Goal: Information Seeking & Learning: Understand process/instructions

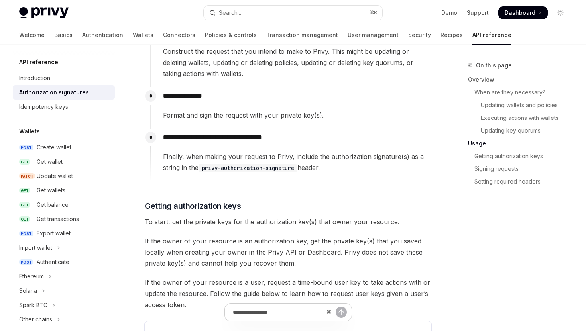
scroll to position [1073, 0]
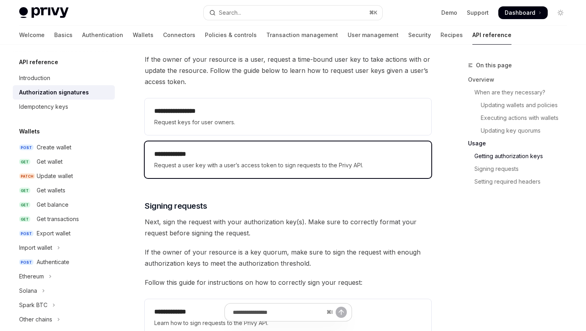
click at [260, 165] on span "Request a user key with a user’s access token to sign requests to the Privy API." at bounding box center [288, 166] width 268 height 10
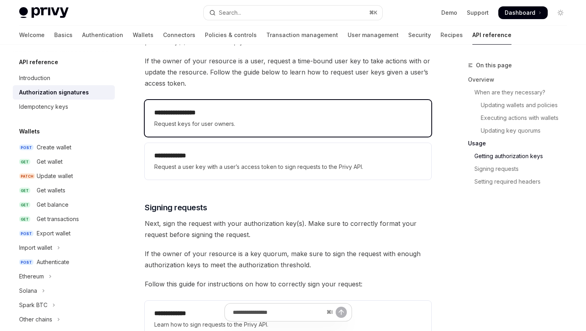
scroll to position [1073, 0]
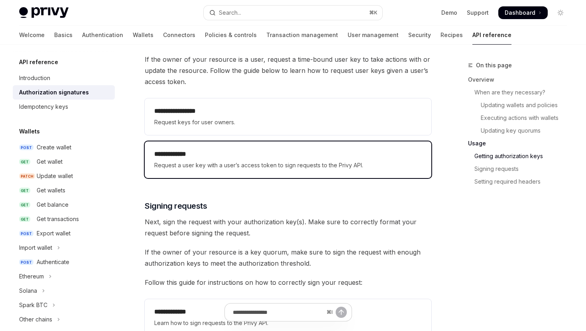
click at [286, 159] on div "**********" at bounding box center [288, 160] width 268 height 21
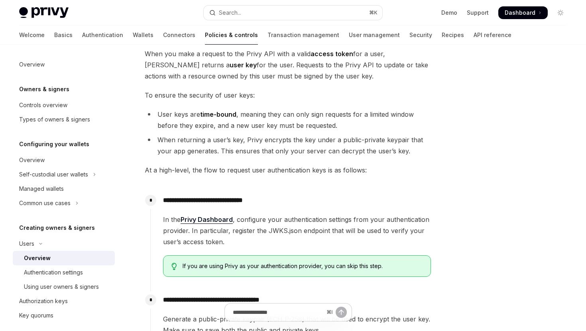
scroll to position [314, 0]
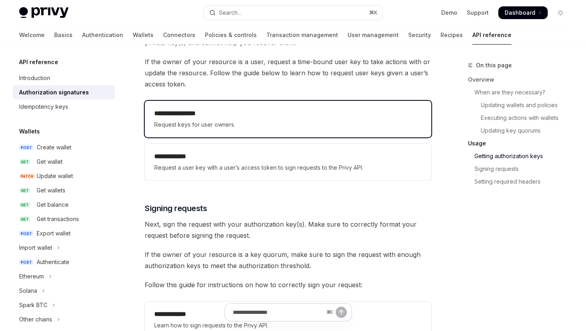
scroll to position [1073, 0]
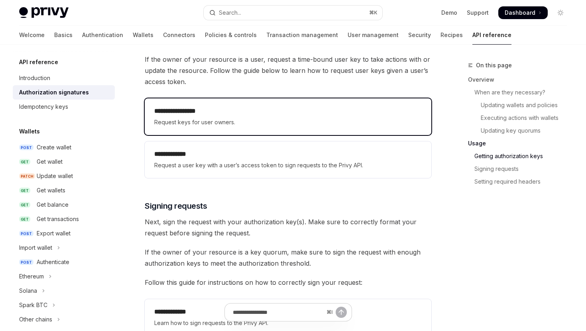
click at [213, 115] on h2 "**********" at bounding box center [288, 111] width 268 height 10
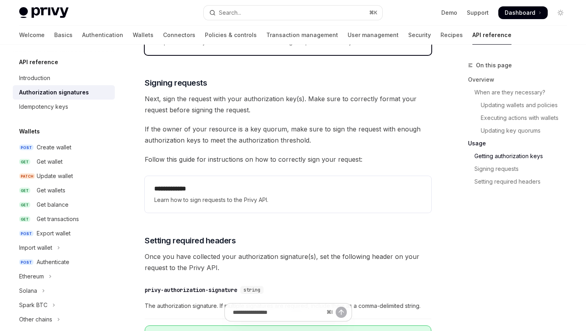
scroll to position [1198, 0]
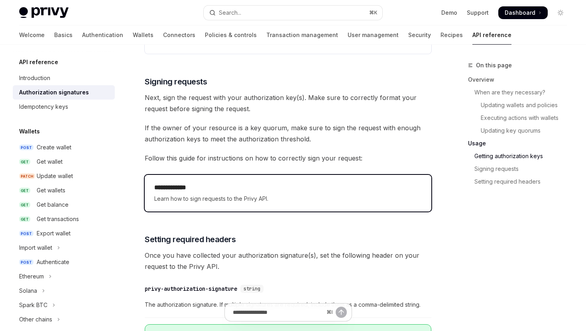
click at [262, 197] on span "Learn how to sign requests to the Privy API." at bounding box center [288, 199] width 268 height 10
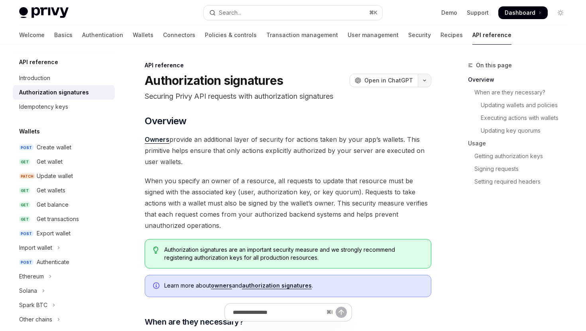
click at [426, 82] on icon "button" at bounding box center [425, 80] width 10 height 3
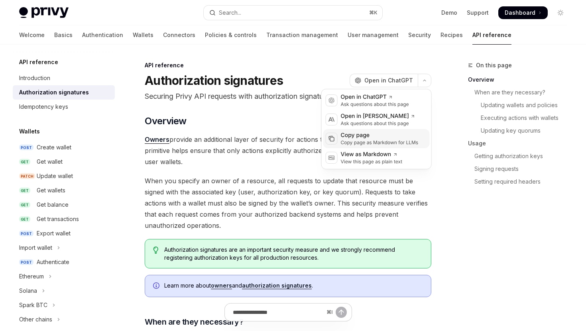
click at [372, 139] on div "Copy page" at bounding box center [380, 136] width 78 height 8
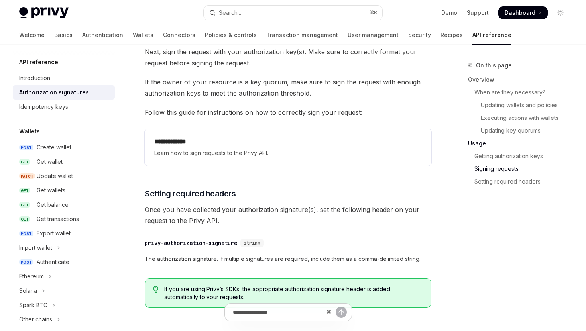
scroll to position [1240, 0]
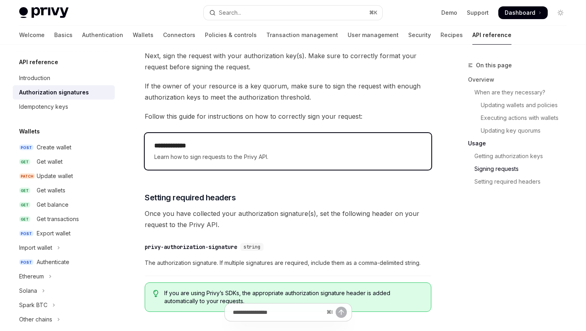
click at [263, 160] on span "Learn how to sign requests to the Privy API." at bounding box center [288, 157] width 268 height 10
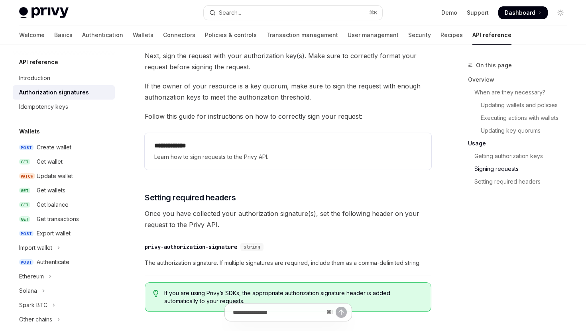
type textarea "*"
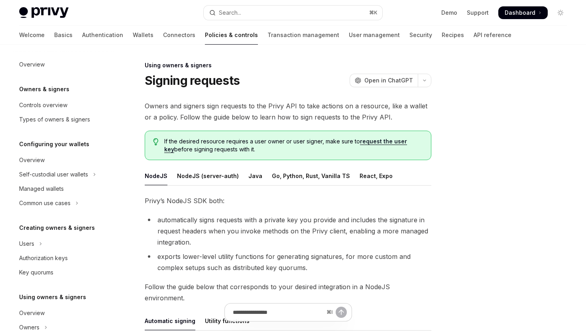
scroll to position [168, 0]
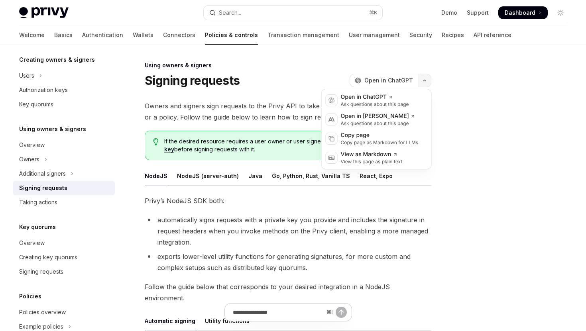
click at [425, 82] on icon "button" at bounding box center [425, 80] width 10 height 3
click at [387, 135] on div "Copy page" at bounding box center [380, 136] width 78 height 8
